Goal: Task Accomplishment & Management: Complete application form

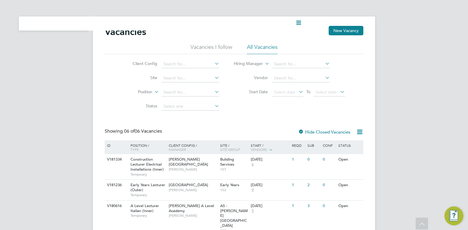
scroll to position [84, 0]
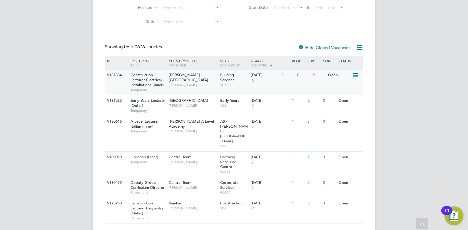
click at [278, 89] on div "V181334 Construction Lecturer Electrical Installations (Inner) Temporary [PERSO…" at bounding box center [234, 82] width 259 height 25
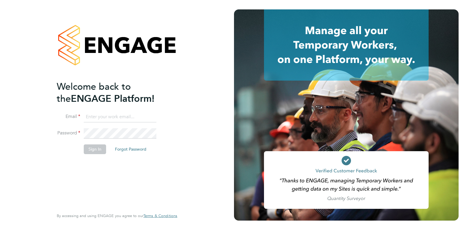
click at [132, 116] on input at bounding box center [120, 117] width 73 height 11
type input "joelbrickell@jjfox.com"
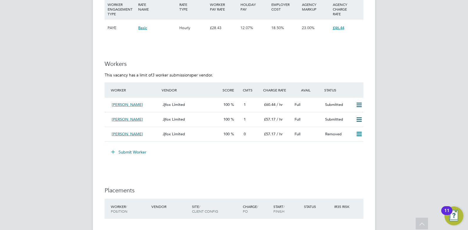
scroll to position [1036, 0]
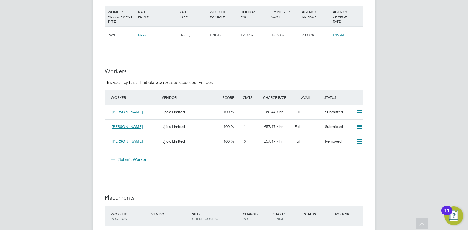
click at [140, 159] on button "Submit Worker" at bounding box center [129, 159] width 44 height 9
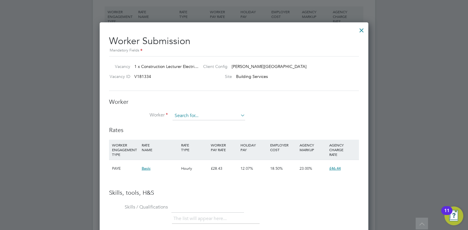
click at [194, 115] on input at bounding box center [208, 115] width 73 height 9
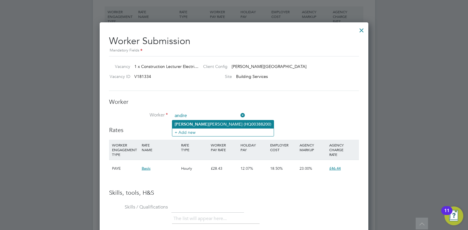
click at [197, 123] on li "Andre Edwards (HQ00388200)" at bounding box center [222, 124] width 101 height 8
type input "Andre Edwards (HQ00388200)"
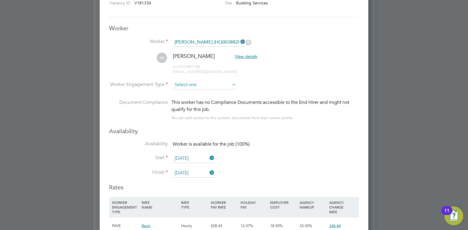
click at [194, 83] on input at bounding box center [204, 85] width 64 height 9
click at [189, 101] on li "PAYE" at bounding box center [204, 101] width 64 height 8
type input "PAYE"
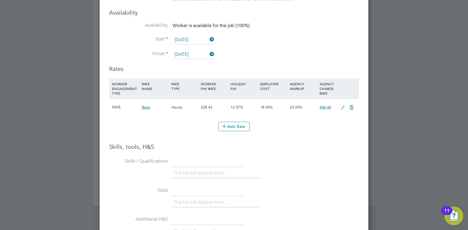
click at [342, 107] on icon at bounding box center [342, 107] width 7 height 5
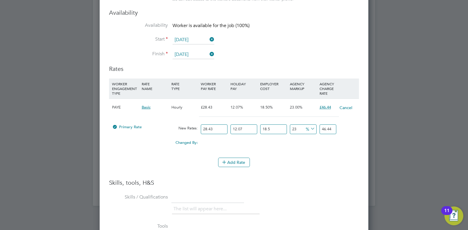
click at [219, 127] on input "28.43" at bounding box center [214, 129] width 27 height 10
type input "28.4"
type input "46.390726494"
type input "28"
type input "45.73733598"
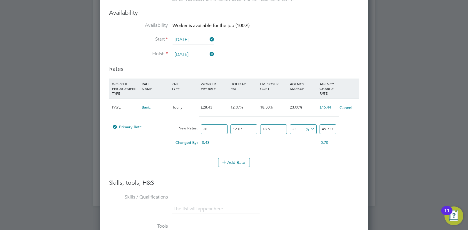
type input "2"
type input "3.26695257"
type input "3"
type input "4.900428855"
type input "35"
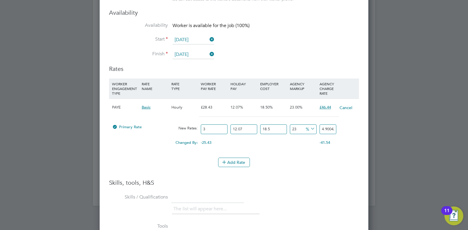
type input "57.171669975"
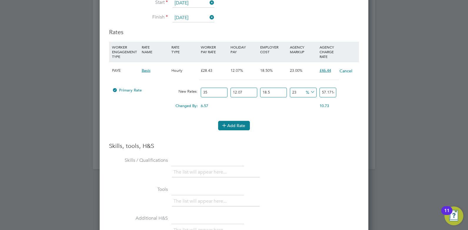
type input "35"
click at [239, 124] on button "Add Rate" at bounding box center [234, 125] width 32 height 9
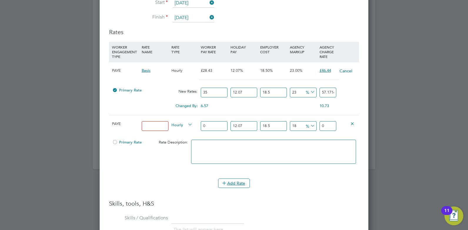
click at [351, 123] on icon at bounding box center [352, 123] width 4 height 4
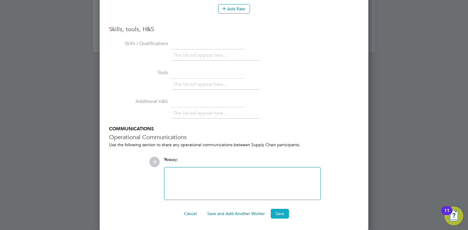
click at [279, 214] on button "Save" at bounding box center [280, 213] width 18 height 9
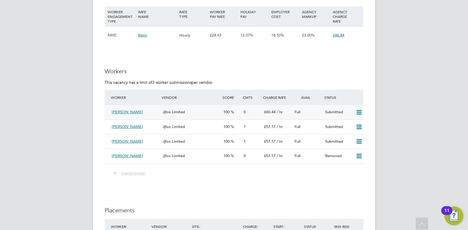
click at [219, 114] on div "Jjfox Limited" at bounding box center [190, 112] width 61 height 10
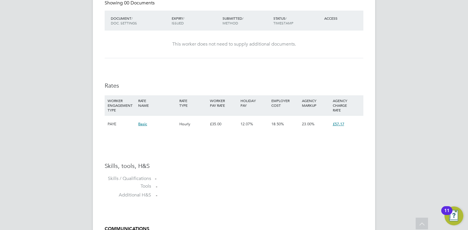
scroll to position [451, 0]
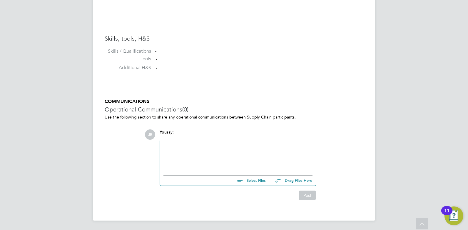
click at [249, 180] on input "file" at bounding box center [268, 179] width 88 height 8
click at [252, 179] on input "file" at bounding box center [268, 179] width 88 height 8
type input "C:\fakepath\Andre CV - HQ 388200.docx"
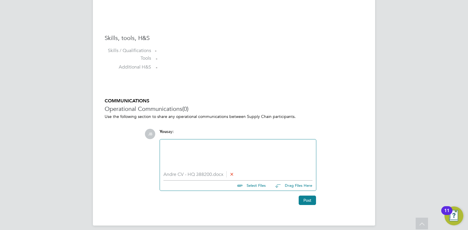
click at [238, 157] on div at bounding box center [237, 155] width 149 height 25
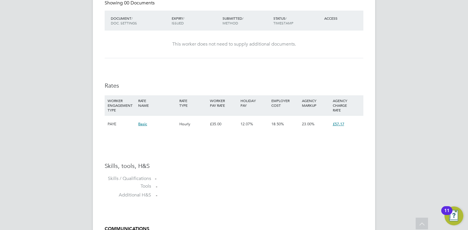
scroll to position [457, 0]
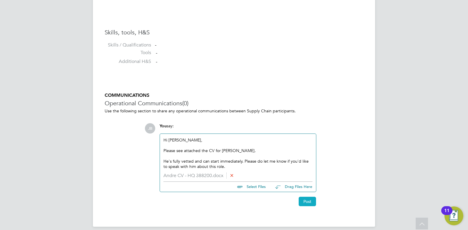
click at [306, 203] on button "Post" at bounding box center [307, 201] width 17 height 9
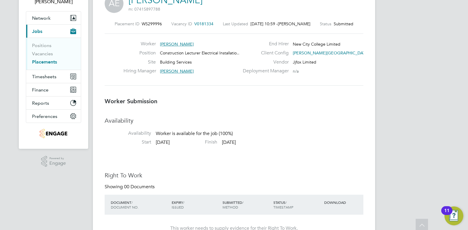
scroll to position [0, 0]
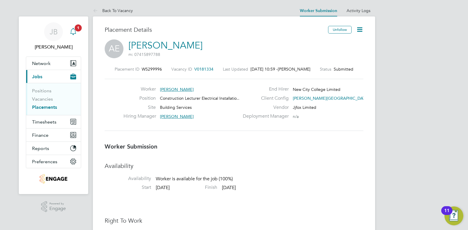
click at [79, 32] on div "Main navigation" at bounding box center [73, 32] width 12 height 12
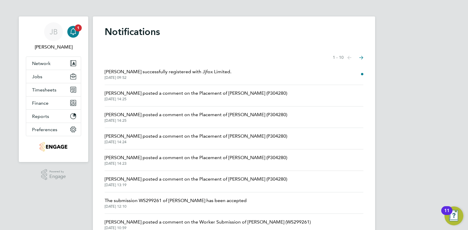
click at [177, 76] on span "26 Sep 2025, 09:52" at bounding box center [168, 77] width 127 height 5
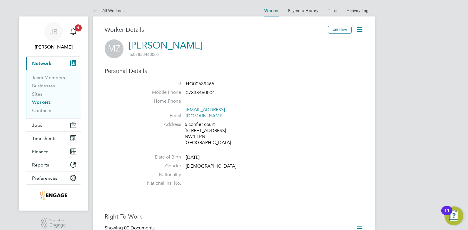
click at [43, 103] on link "Workers" at bounding box center [41, 102] width 19 height 6
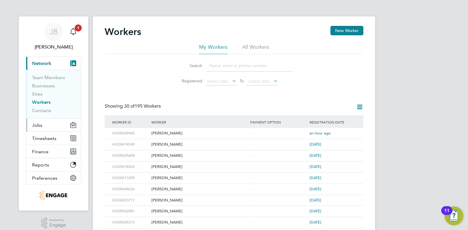
click at [48, 123] on button "Jobs" at bounding box center [53, 124] width 55 height 13
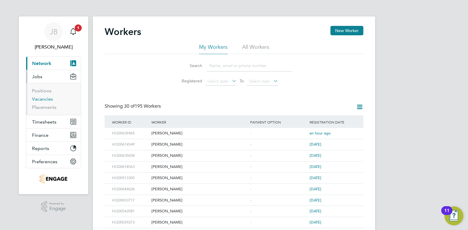
click at [45, 98] on link "Vacancies" at bounding box center [42, 99] width 21 height 6
